Goal: Find contact information: Find contact information

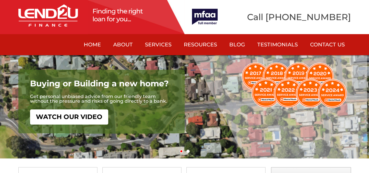
click at [316, 46] on link "Contact Us" at bounding box center [327, 44] width 47 height 21
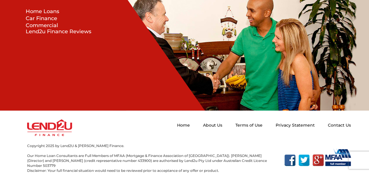
scroll to position [271, 0]
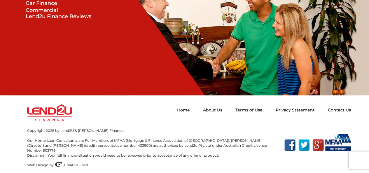
drag, startPoint x: 373, startPoint y: 41, endPoint x: 355, endPoint y: 158, distance: 118.8
click at [289, 146] on img at bounding box center [289, 145] width 11 height 12
click at [305, 148] on img at bounding box center [303, 145] width 11 height 12
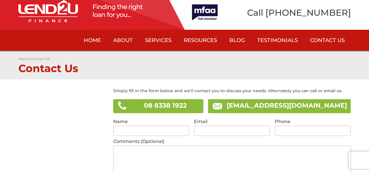
scroll to position [0, 0]
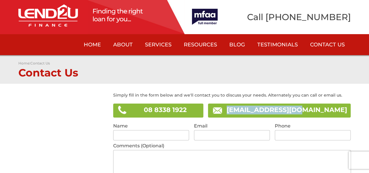
drag, startPoint x: 326, startPoint y: 111, endPoint x: 246, endPoint y: 114, distance: 79.7
click at [246, 114] on li "info@lend2u.com.au" at bounding box center [279, 111] width 143 height 14
copy link "info@lend2u.com.au"
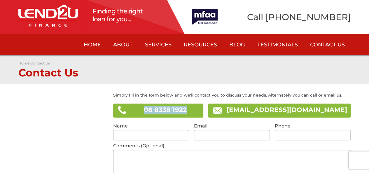
drag, startPoint x: 191, startPoint y: 106, endPoint x: 148, endPoint y: 109, distance: 43.3
click at [138, 110] on li "08 8338 1922" at bounding box center [158, 111] width 90 height 14
copy span "08 8338 1922"
click at [238, 46] on link "Blog" at bounding box center [237, 44] width 28 height 21
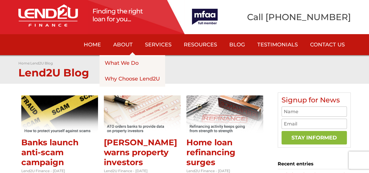
click at [130, 44] on link "About" at bounding box center [123, 44] width 32 height 21
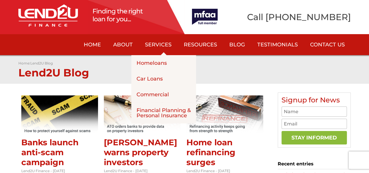
click at [163, 46] on link "Services" at bounding box center [158, 44] width 39 height 21
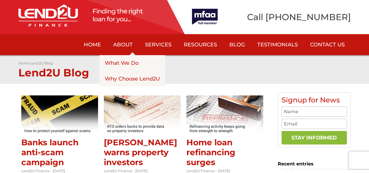
click at [123, 46] on link "About" at bounding box center [123, 44] width 32 height 21
click at [123, 45] on link "About" at bounding box center [123, 44] width 32 height 21
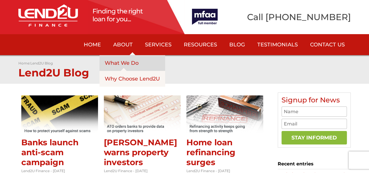
click at [124, 60] on link "What We Do" at bounding box center [132, 63] width 66 height 16
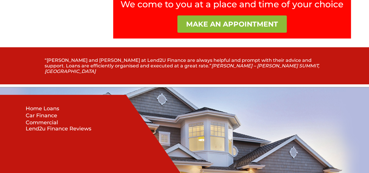
scroll to position [497, 0]
